Goal: Check status: Check status

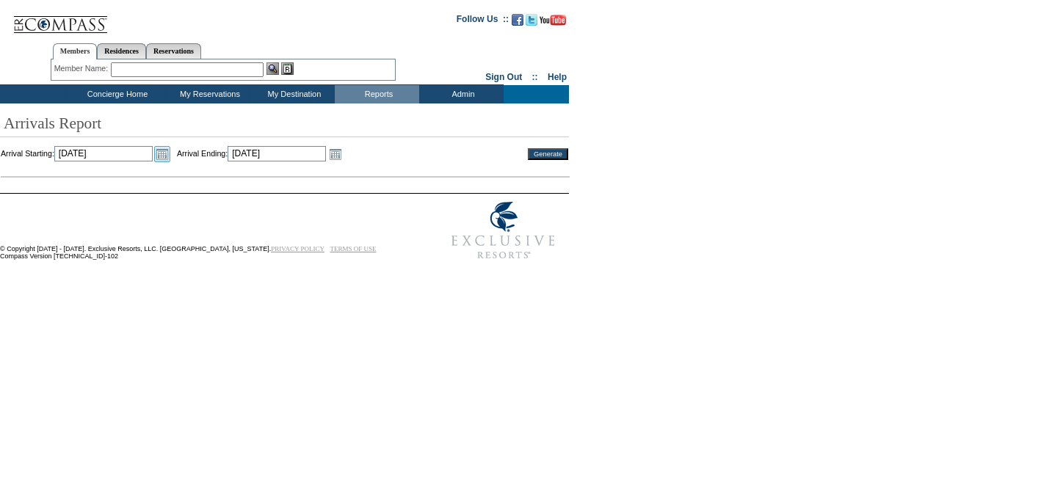
click at [170, 159] on link "Open the calendar popup." at bounding box center [162, 154] width 16 height 16
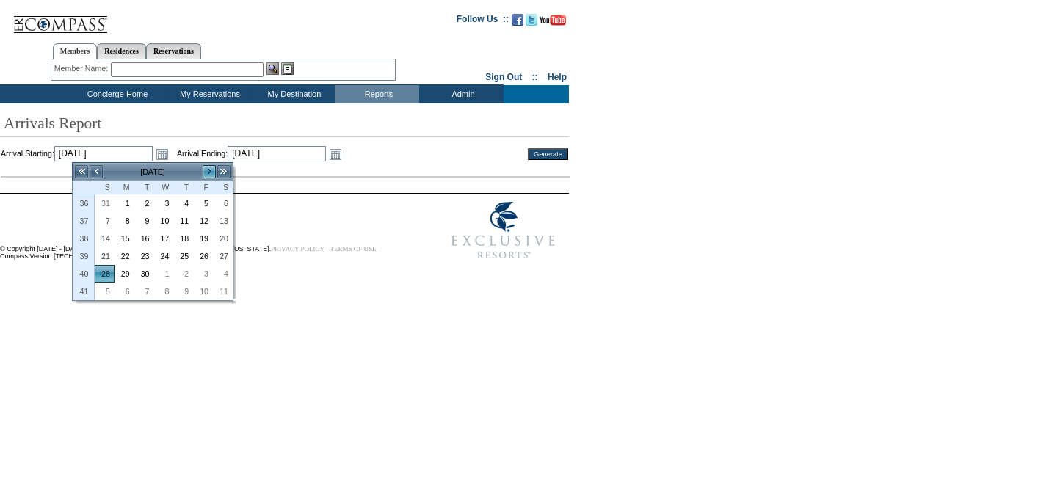
click at [206, 174] on link ">" at bounding box center [209, 172] width 15 height 15
click at [209, 167] on link ">" at bounding box center [209, 172] width 15 height 15
drag, startPoint x: 189, startPoint y: 200, endPoint x: 229, endPoint y: 177, distance: 45.7
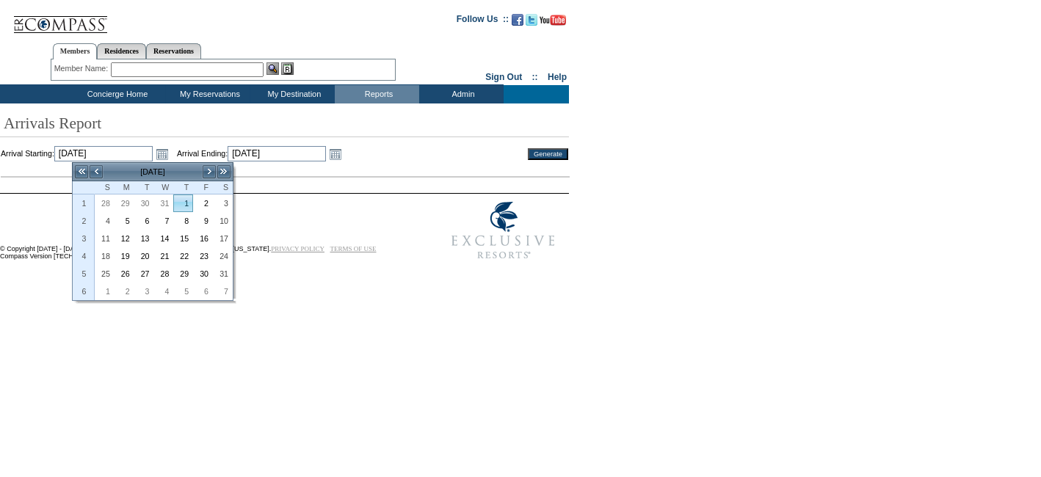
click at [189, 199] on link "1" at bounding box center [183, 203] width 18 height 16
type input "[DATE]"
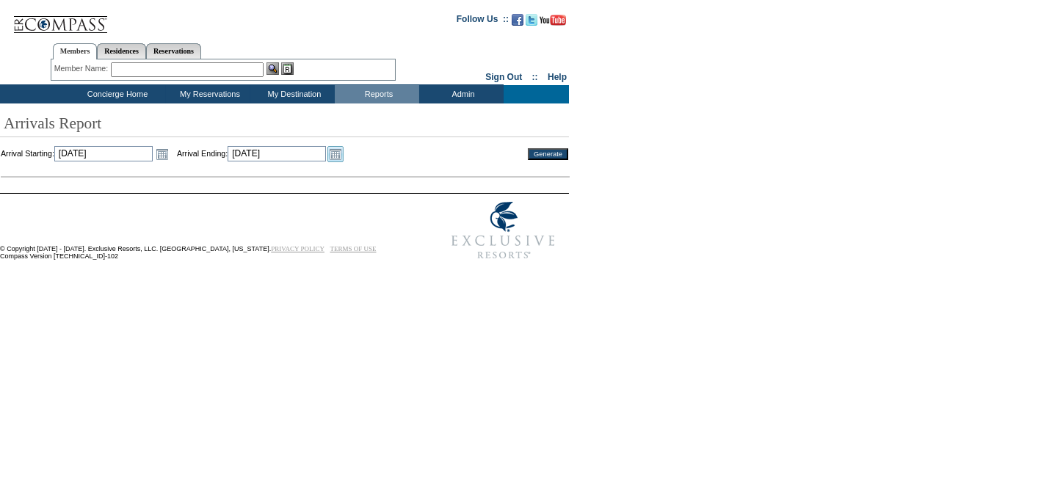
click at [345, 156] on td "Open the calendar popup. << < [DATE] > >> S M T W T F S 40 28 29 30 1 2 3 4 41 …" at bounding box center [335, 154] width 19 height 16
click at [344, 147] on link "Open the calendar popup." at bounding box center [336, 154] width 16 height 16
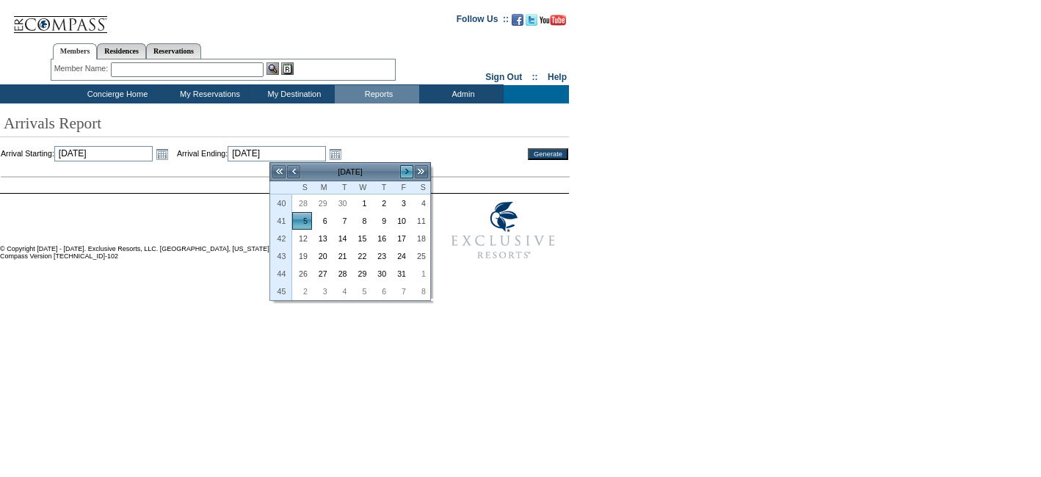
click at [402, 170] on link ">" at bounding box center [407, 172] width 15 height 15
click at [400, 270] on link "30" at bounding box center [400, 274] width 18 height 16
type input "[DATE]"
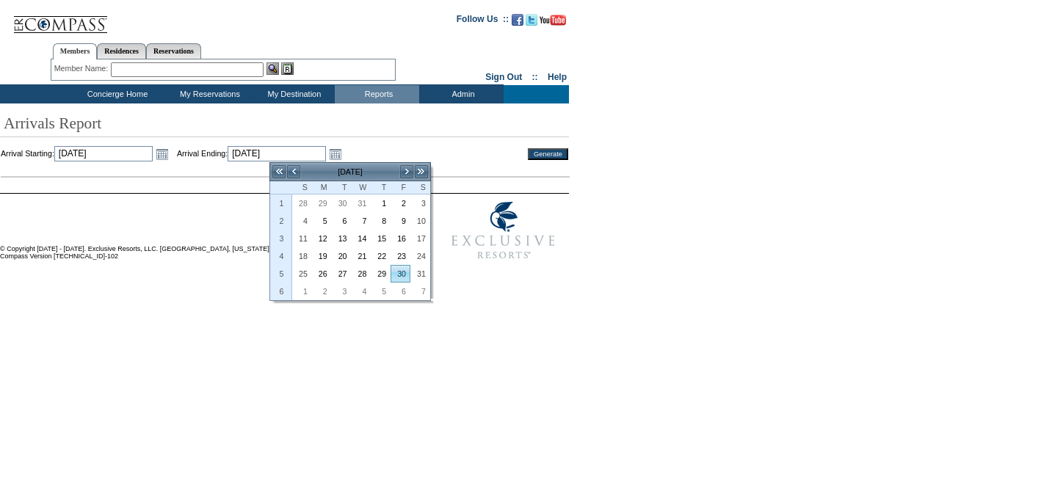
type input "[DATE]"
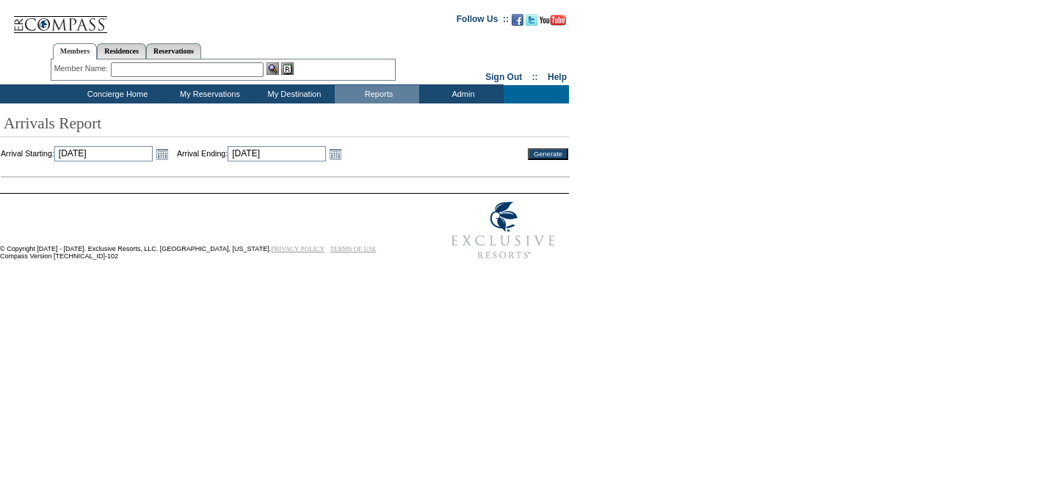
click at [536, 151] on input "Generate" at bounding box center [548, 154] width 40 height 12
